Goal: Use online tool/utility: Utilize a website feature to perform a specific function

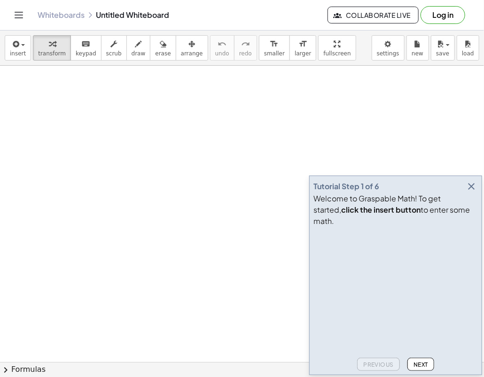
drag, startPoint x: 202, startPoint y: 149, endPoint x: 279, endPoint y: 255, distance: 131.5
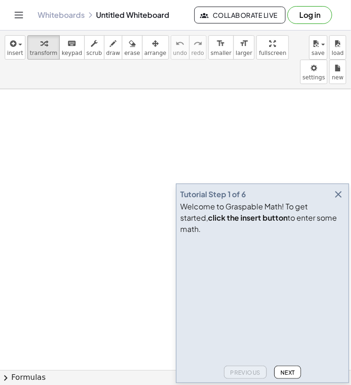
click at [334, 220] on div "Welcome to Graspable Math! To get started, click the insert button to enter som…" at bounding box center [262, 218] width 165 height 34
click at [337, 200] on icon "button" at bounding box center [337, 194] width 11 height 11
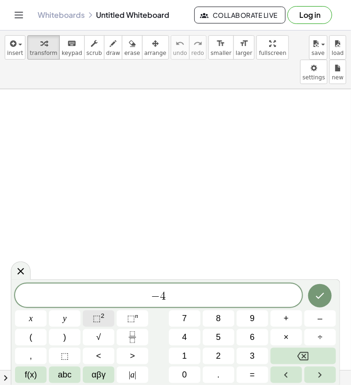
click at [97, 317] on span "⬚" at bounding box center [97, 318] width 8 height 9
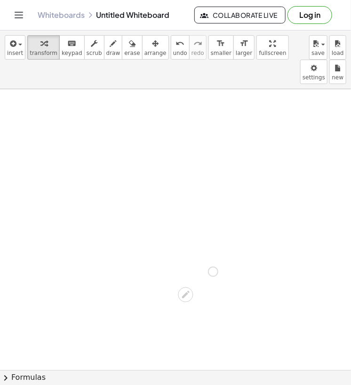
click at [195, 256] on div at bounding box center [193, 271] width 57 height 31
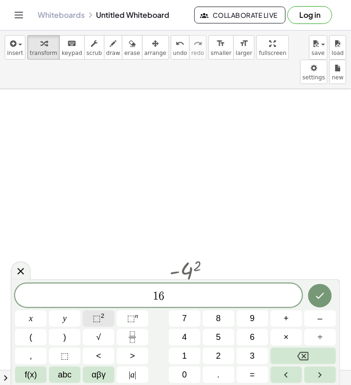
click at [96, 311] on button "⬚ 2" at bounding box center [98, 319] width 31 height 16
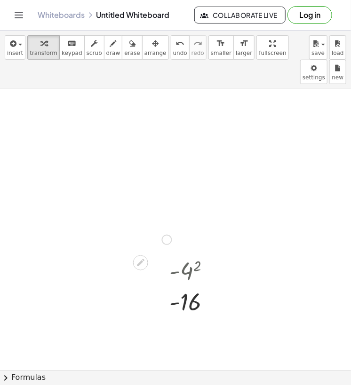
click at [133, 224] on div at bounding box center [148, 239] width 55 height 31
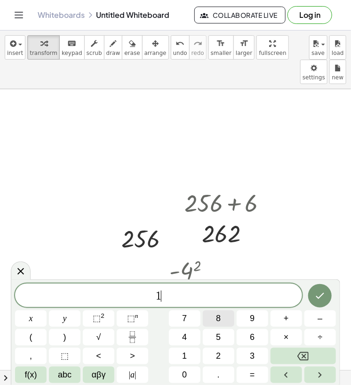
click at [218, 318] on span "8" at bounding box center [218, 319] width 5 height 13
click at [96, 317] on span "⬚" at bounding box center [97, 318] width 8 height 9
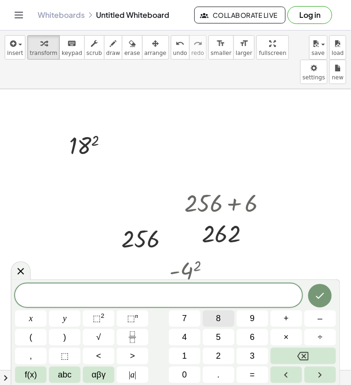
click at [221, 320] on button "8" at bounding box center [218, 319] width 31 height 16
click at [99, 317] on span "⬚" at bounding box center [97, 318] width 8 height 9
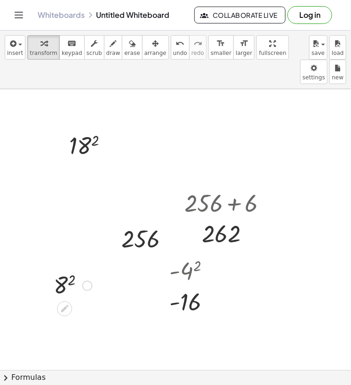
click at [60, 270] on div at bounding box center [73, 285] width 48 height 31
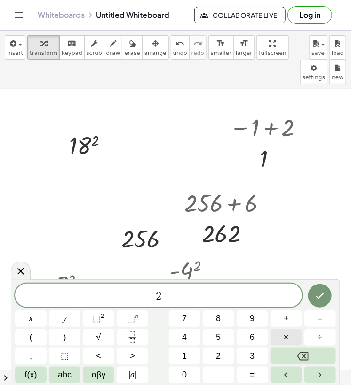
click at [284, 338] on span "×" at bounding box center [285, 337] width 5 height 13
click at [190, 319] on button "7" at bounding box center [184, 319] width 31 height 16
click at [105, 323] on button "⬚ 2" at bounding box center [98, 319] width 31 height 16
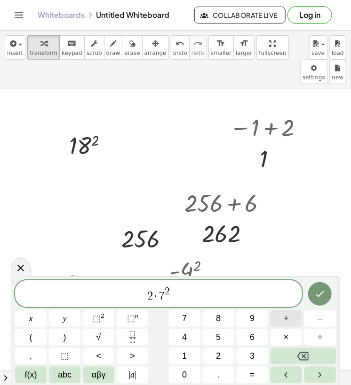
click at [287, 319] on span "+" at bounding box center [285, 319] width 5 height 13
click at [216, 353] on span "2" at bounding box center [218, 356] width 5 height 13
click at [322, 294] on icon "Done" at bounding box center [320, 294] width 8 height 6
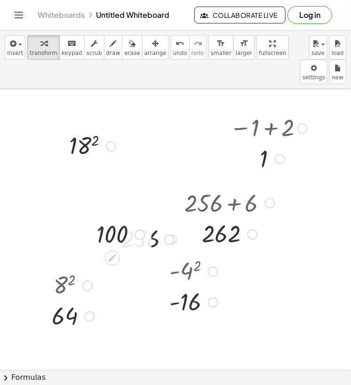
click at [103, 176] on div at bounding box center [96, 191] width 103 height 31
click at [99, 176] on div at bounding box center [96, 191] width 92 height 31
click at [181, 366] on div at bounding box center [177, 381] width 91 height 31
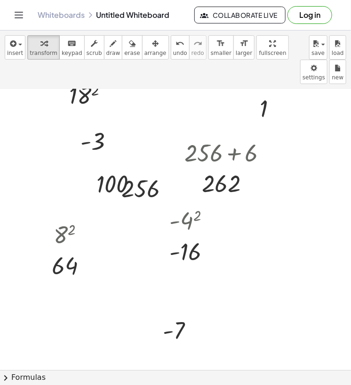
scroll to position [79, 0]
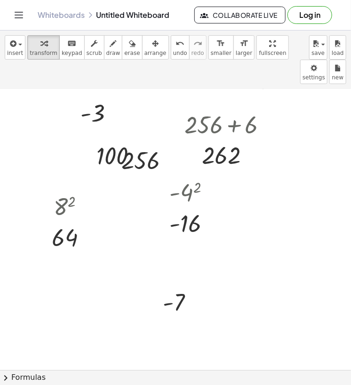
click at [224, 306] on div at bounding box center [175, 353] width 351 height 684
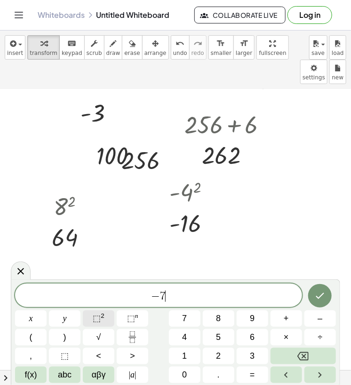
click at [89, 315] on button "⬚ 2" at bounding box center [98, 319] width 31 height 16
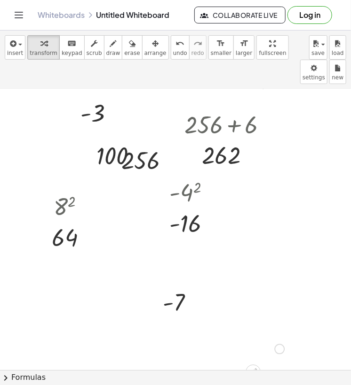
click at [257, 333] on div at bounding box center [261, 348] width 55 height 31
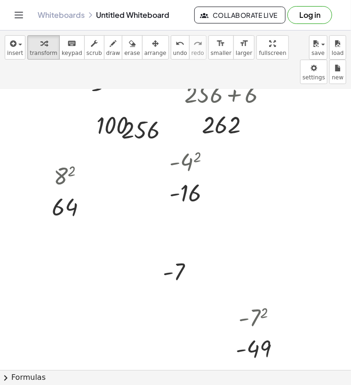
scroll to position [142, 0]
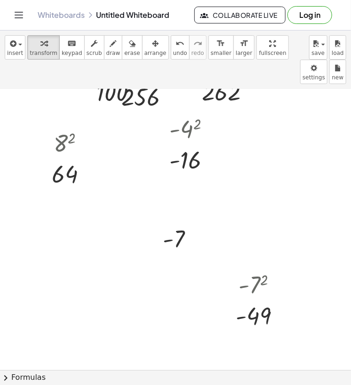
click at [118, 290] on div at bounding box center [175, 289] width 351 height 684
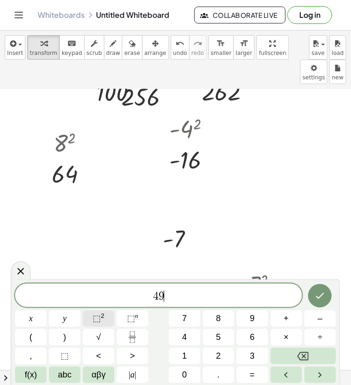
click at [96, 319] on span "⬚" at bounding box center [97, 318] width 8 height 9
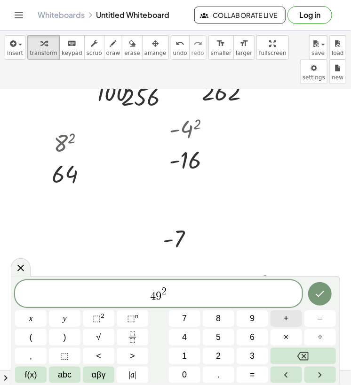
click at [285, 314] on span "+" at bounding box center [285, 319] width 5 height 13
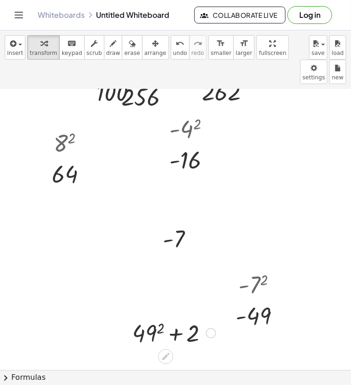
click at [149, 317] on div at bounding box center [173, 333] width 93 height 32
click at [177, 349] on div at bounding box center [174, 365] width 112 height 32
click at [38, 259] on div at bounding box center [175, 289] width 351 height 684
click at [83, 286] on div at bounding box center [88, 302] width 82 height 32
